Goal: Task Accomplishment & Management: Use online tool/utility

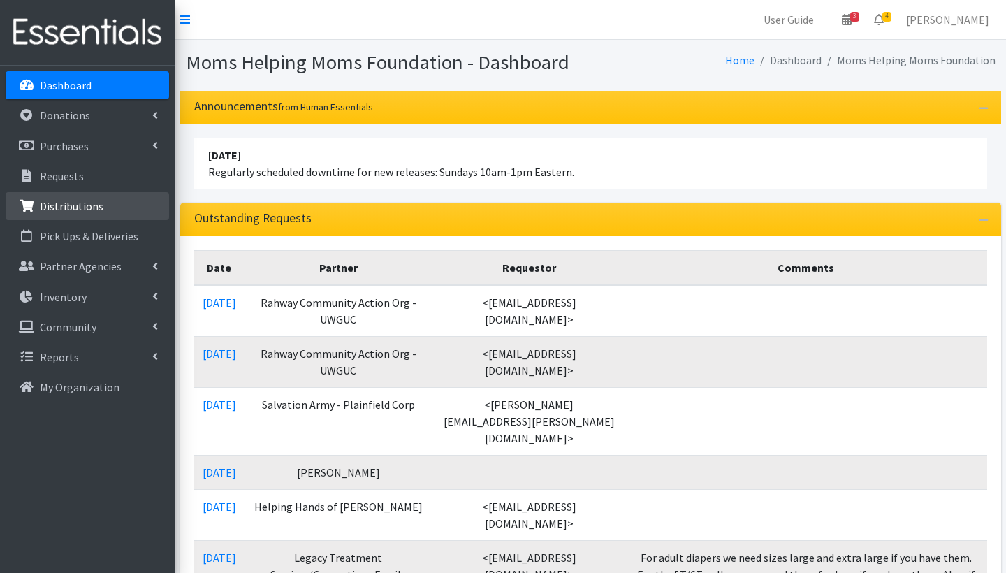
click at [73, 205] on p "Distributions" at bounding box center [72, 206] width 64 height 14
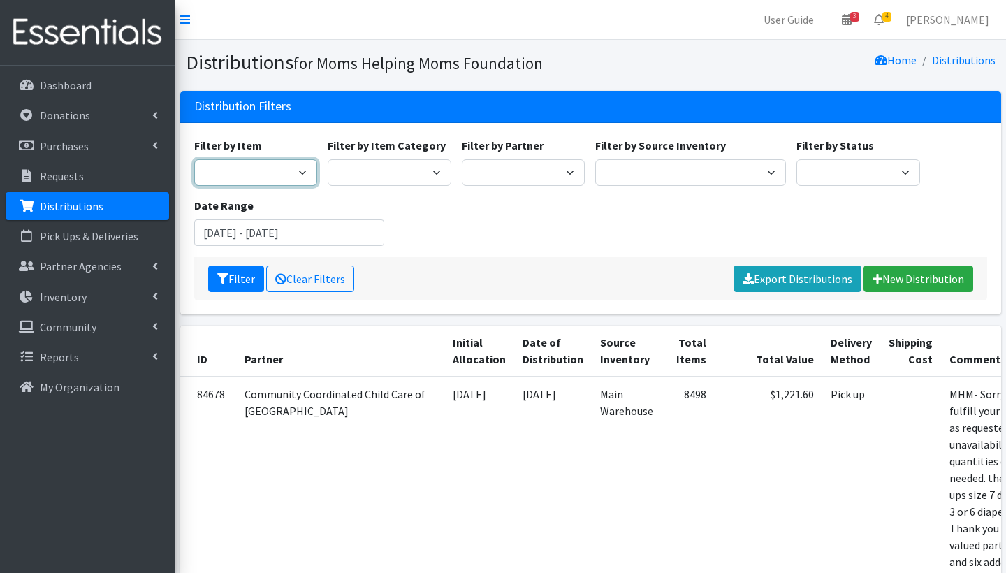
select select "1982"
click at [265, 233] on input "July 23, 2025 - October 23, 2025" at bounding box center [289, 232] width 191 height 27
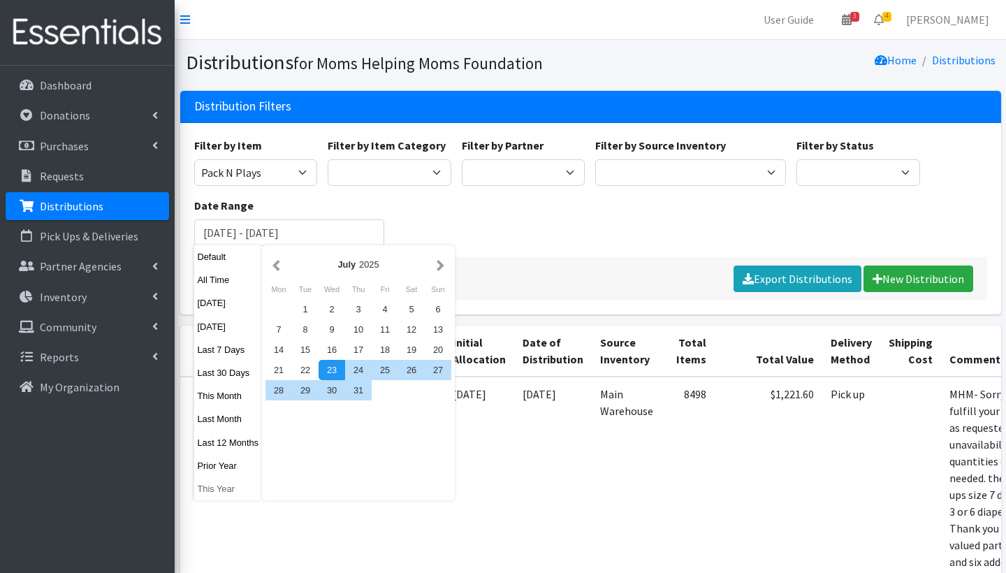
click at [226, 488] on button "This Year" at bounding box center [228, 489] width 68 height 20
type input "January 1, 2025 - December 31, 2025"
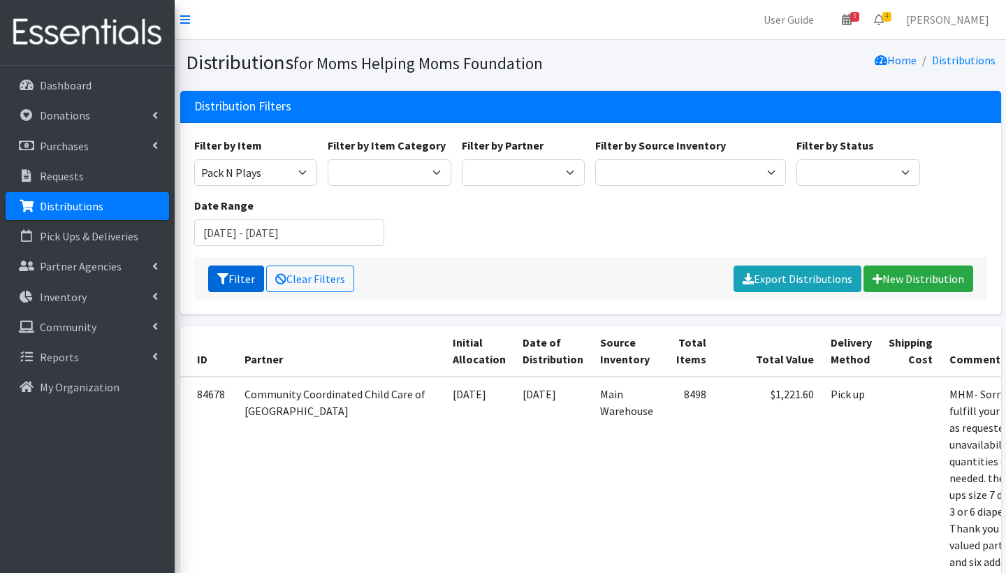
click at [234, 276] on button "Filter" at bounding box center [236, 279] width 56 height 27
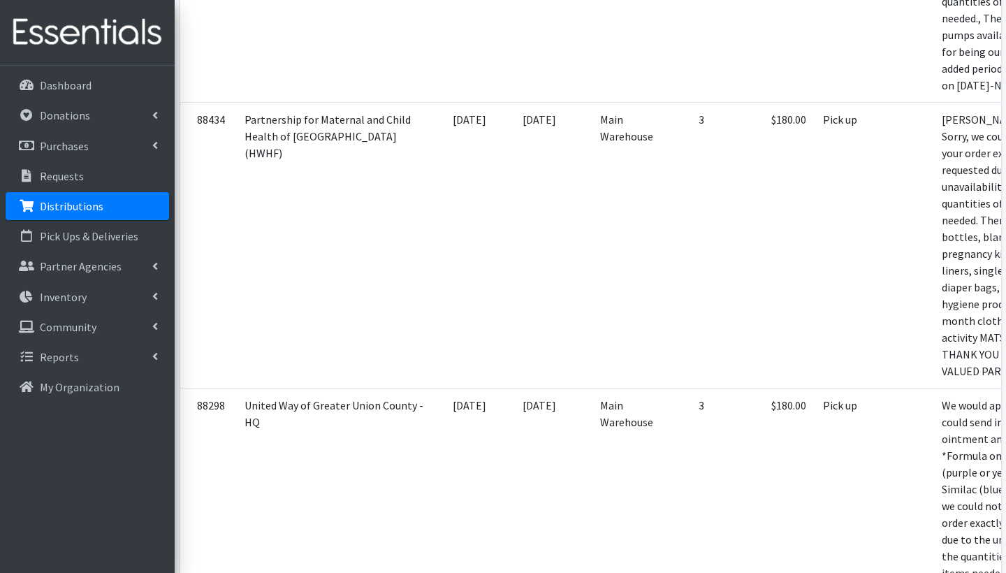
scroll to position [13852, 0]
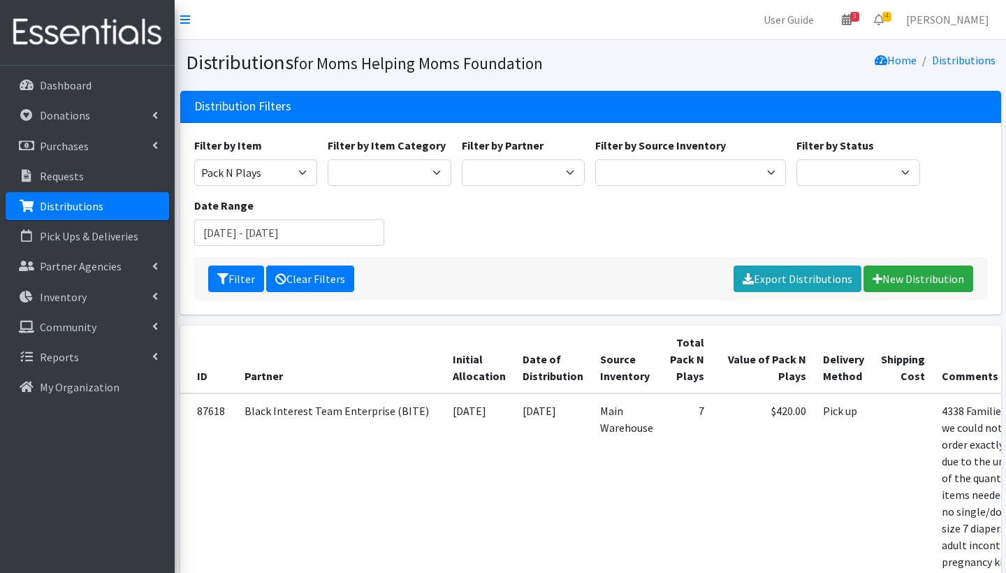
click at [319, 280] on link "Clear Filters" at bounding box center [310, 279] width 88 height 27
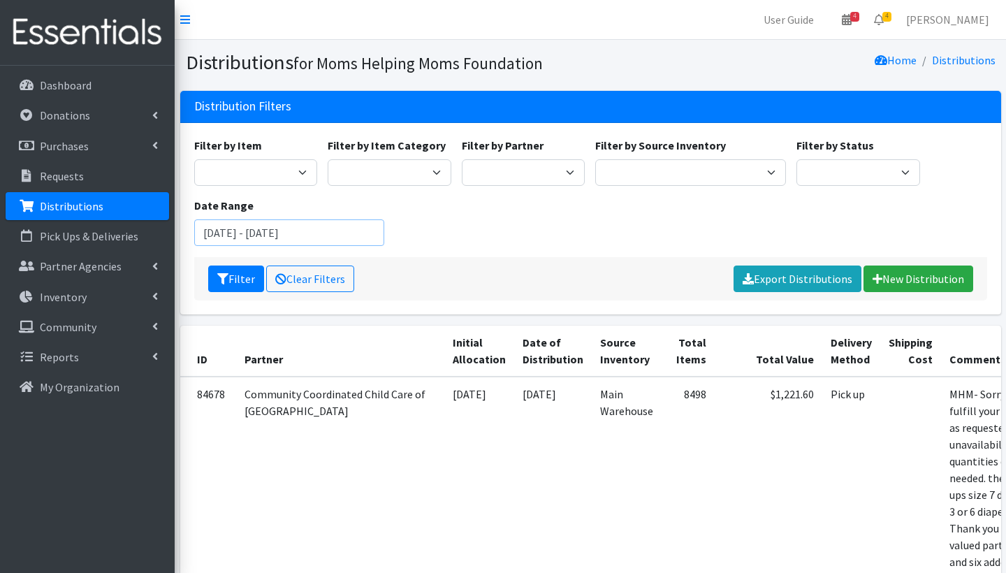
click at [237, 233] on input "[DATE] - [DATE]" at bounding box center [289, 232] width 191 height 27
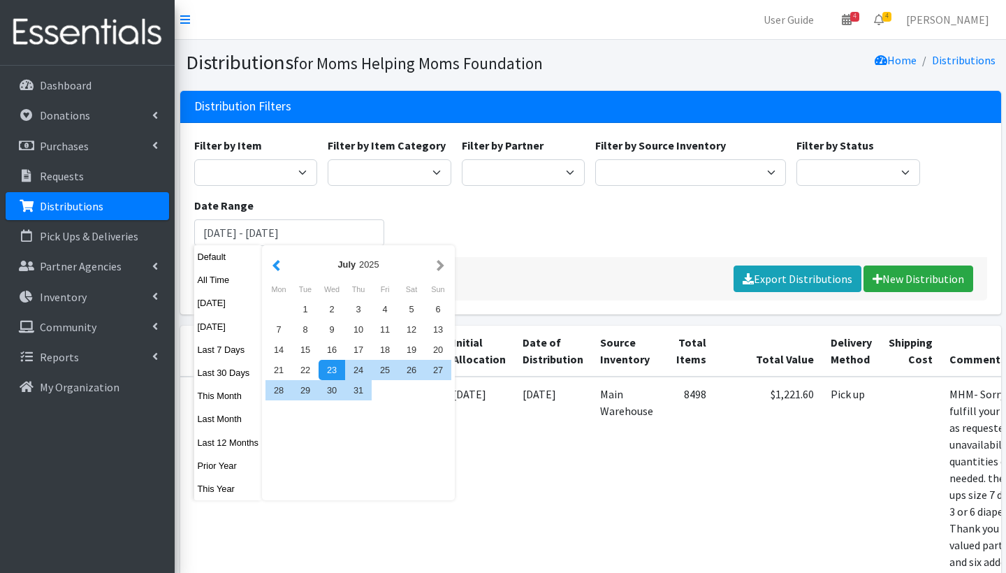
click at [281, 266] on button "button" at bounding box center [276, 264] width 15 height 17
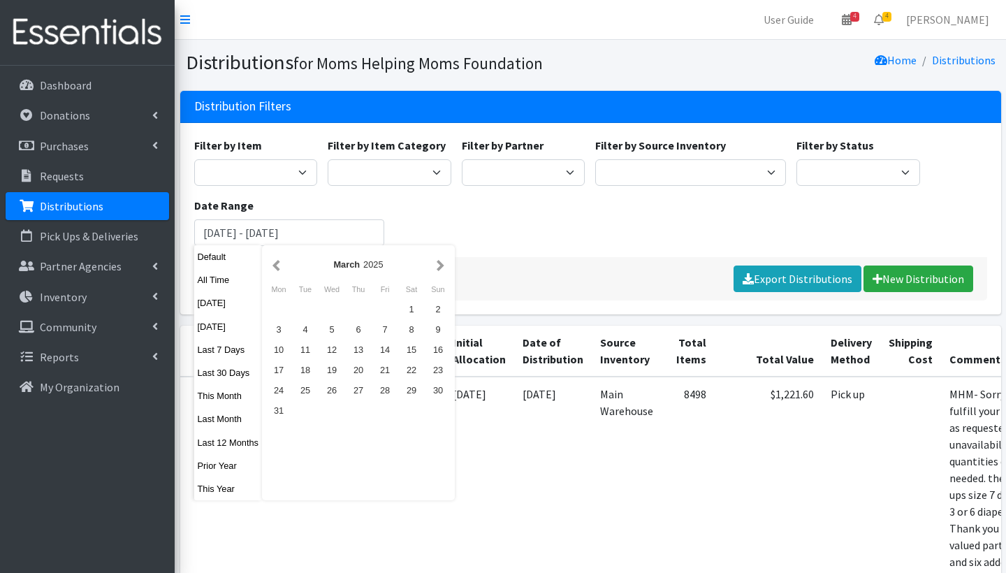
click at [281, 266] on button "button" at bounding box center [276, 264] width 15 height 17
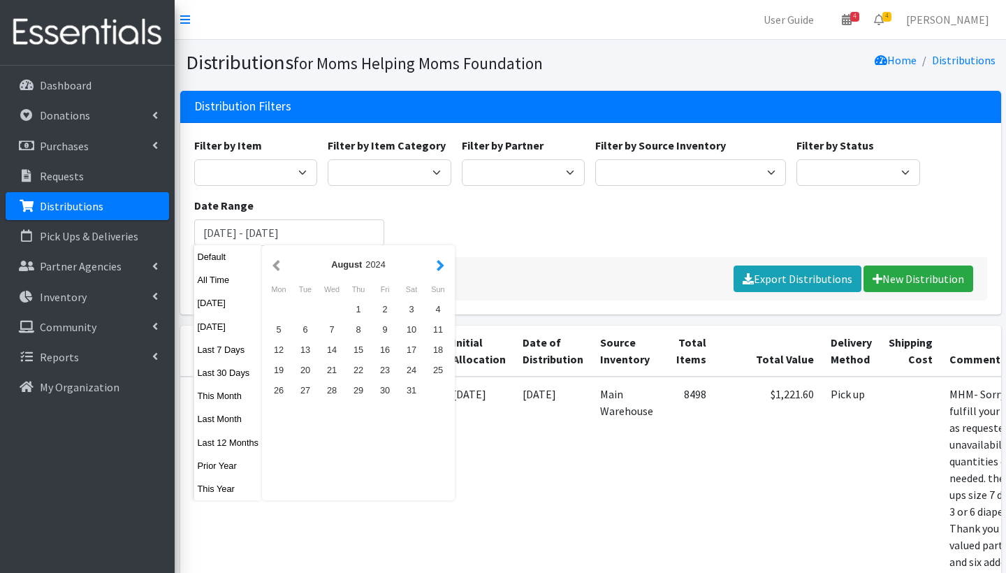
click at [444, 271] on button "button" at bounding box center [440, 264] width 15 height 17
click at [444, 309] on div "1" at bounding box center [438, 309] width 27 height 20
click at [449, 310] on div "1" at bounding box center [438, 309] width 27 height 20
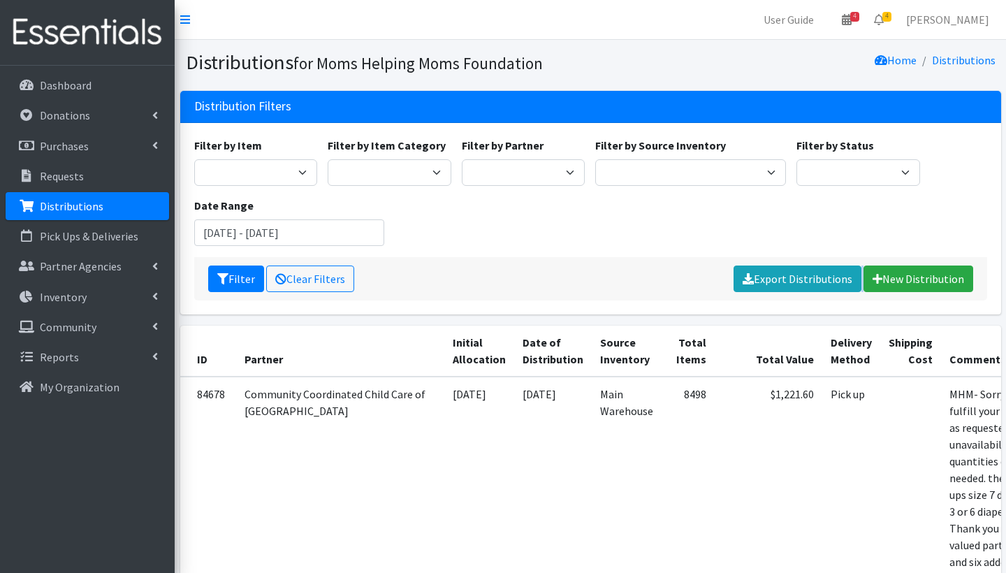
click at [449, 310] on div "Filter by Item Activity Mat Adult Briefs (Large/X-Large) Adult Briefs (Medium/L…" at bounding box center [590, 218] width 821 height 191
click at [305, 235] on input "September 1, 2024 - September 1, 2024" at bounding box center [289, 232] width 191 height 27
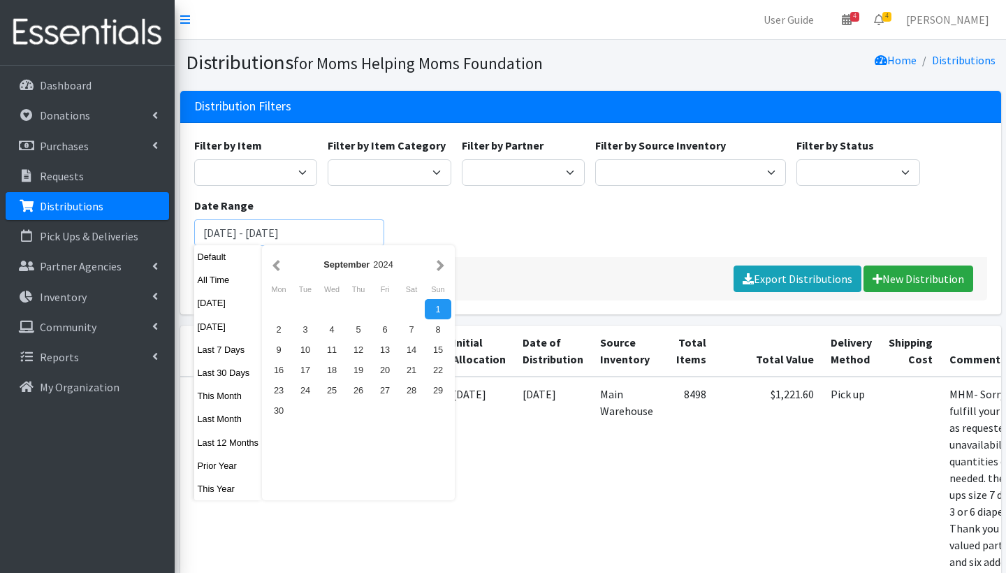
click at [303, 231] on input "September 1, 2024 - September 1, 2024" at bounding box center [289, 232] width 191 height 27
type input "[DATE] - [DATE]"
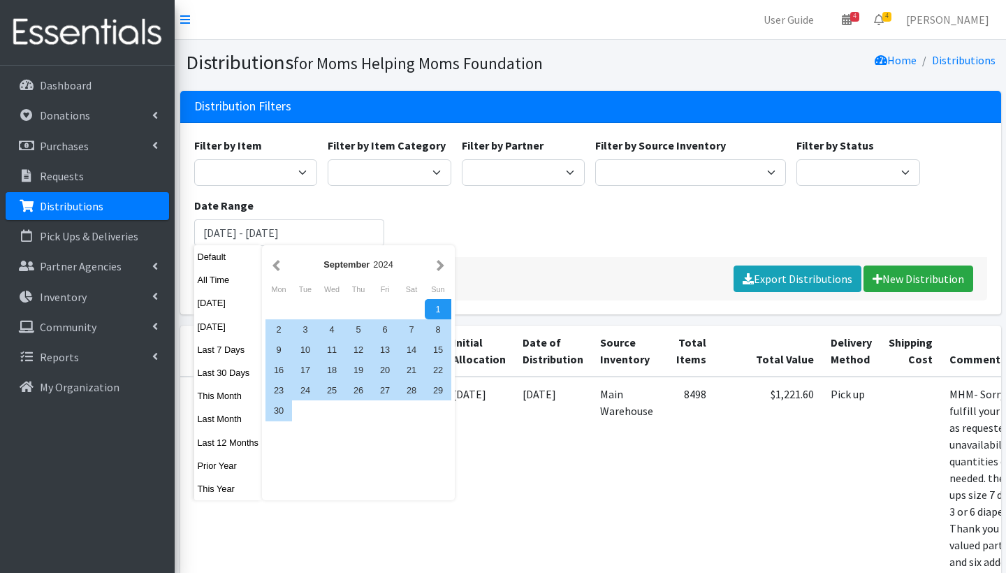
click at [510, 229] on div "Filter by Item Activity Mat Adult Briefs (Large/X-Large) Adult Briefs (Medium/L…" at bounding box center [591, 197] width 804 height 120
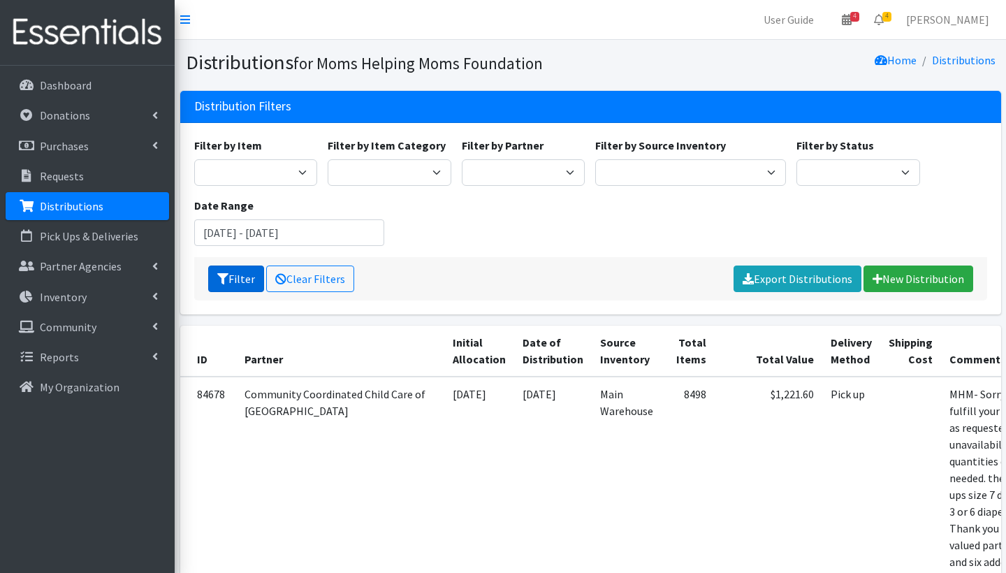
click at [230, 285] on button "Filter" at bounding box center [236, 279] width 56 height 27
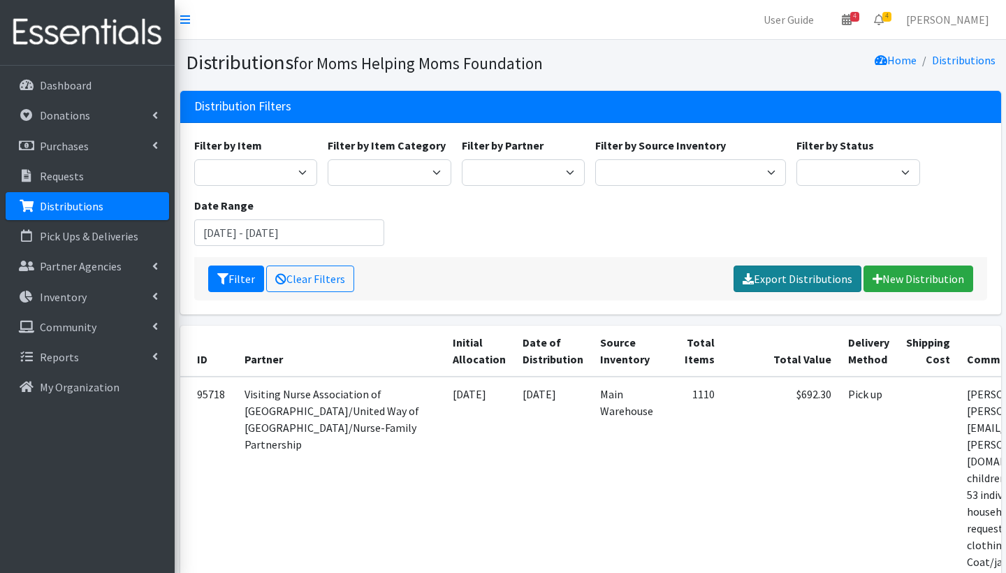
click at [779, 280] on link "Export Distributions" at bounding box center [798, 279] width 128 height 27
